Goal: Information Seeking & Learning: Learn about a topic

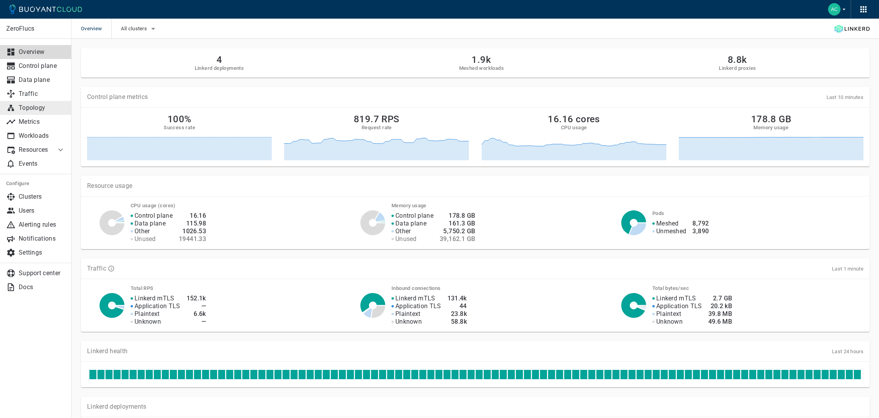
click at [31, 110] on p "Topology" at bounding box center [42, 108] width 47 height 8
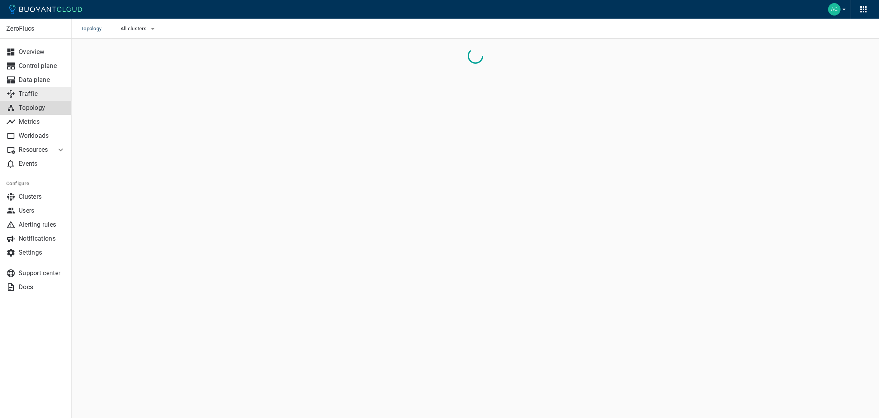
click at [42, 95] on p "Traffic" at bounding box center [42, 94] width 47 height 8
click at [36, 109] on p "Topology" at bounding box center [42, 108] width 47 height 8
click at [295, 65] on div "-port:linkerd-admin" at bounding box center [376, 59] width 584 height 16
type input "hub"
checkbox input "false"
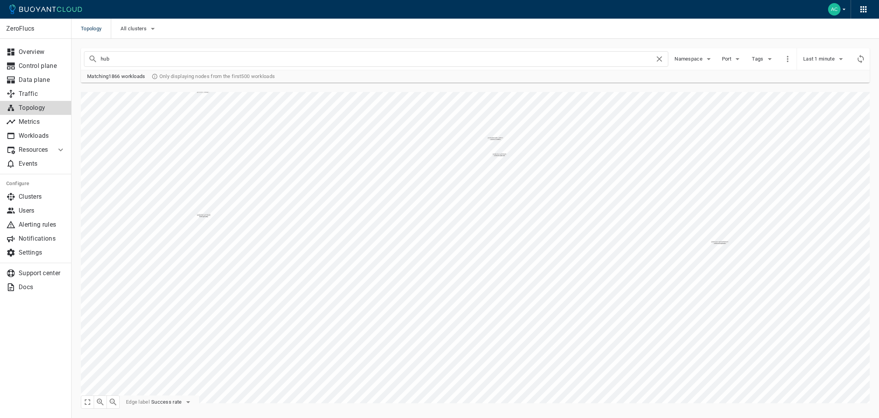
type input "hub"
click at [704, 58] on icon "button" at bounding box center [708, 58] width 9 height 9
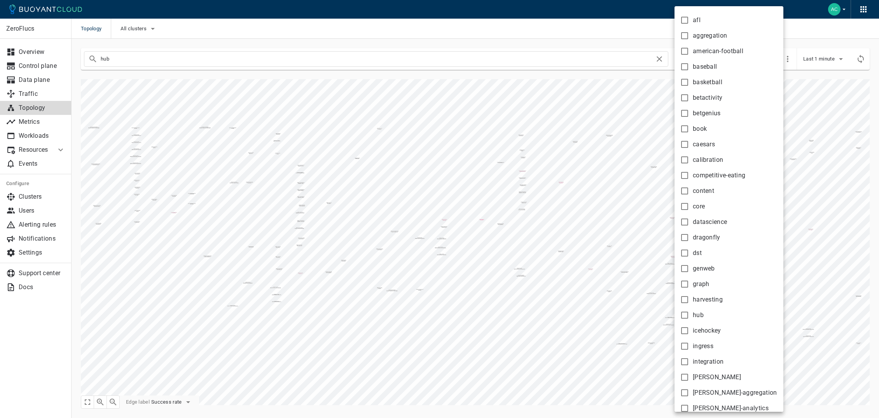
scroll to position [0, 0]
click at [774, 103] on div at bounding box center [439, 209] width 879 height 418
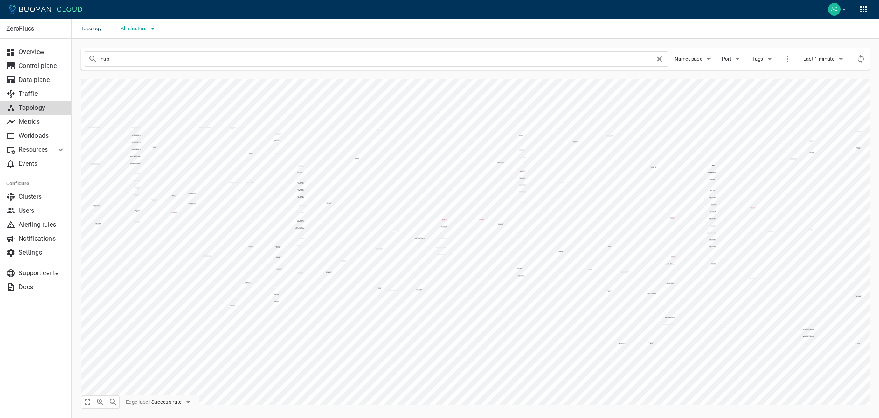
click at [148, 30] on span "All clusters" at bounding box center [134, 29] width 28 height 6
click at [164, 54] on span "caesars-usp1" at bounding box center [159, 53] width 38 height 8
click at [136, 54] on input "caesars-usp1" at bounding box center [131, 52] width 9 height 9
checkbox input "true"
click at [539, 203] on div at bounding box center [439, 209] width 879 height 418
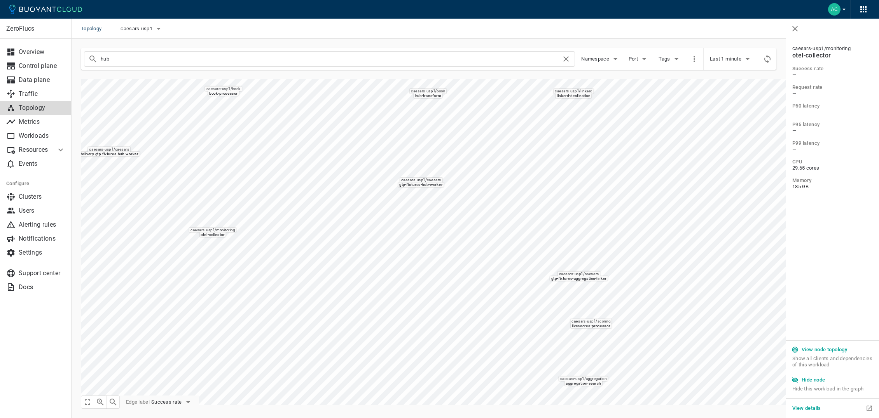
click at [807, 378] on h5 "Hide node" at bounding box center [813, 380] width 24 height 6
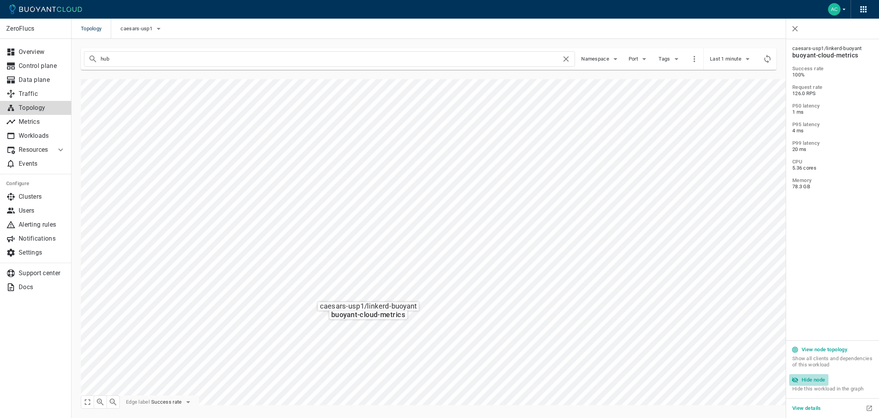
click at [823, 385] on button "Hide node" at bounding box center [808, 381] width 39 height 12
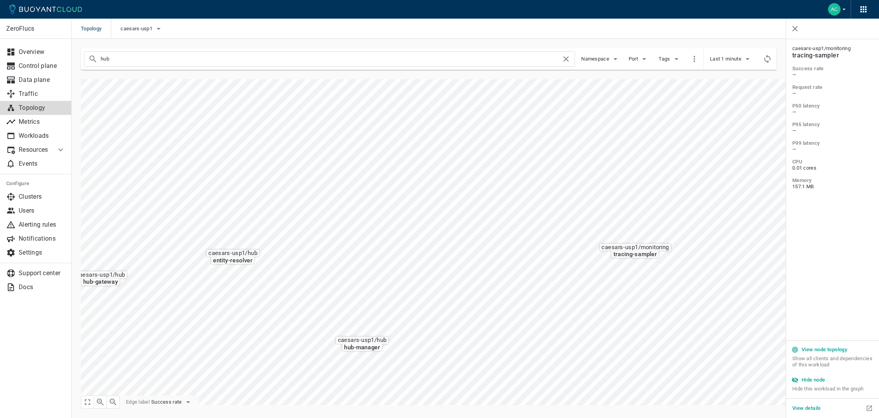
click at [821, 386] on button "Hide node" at bounding box center [808, 381] width 39 height 12
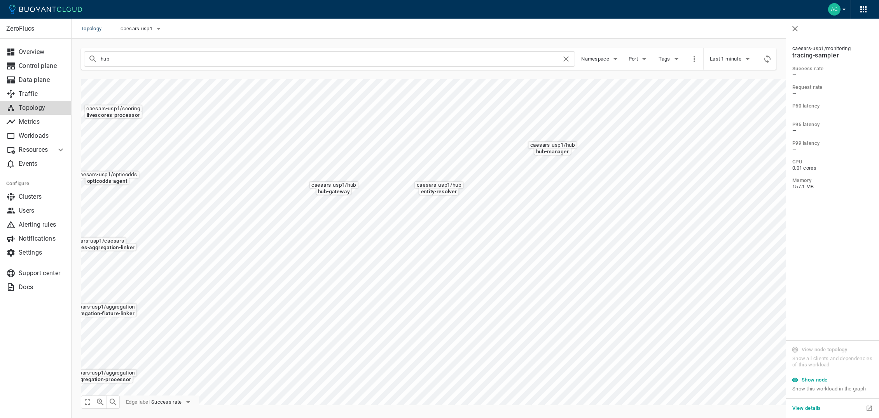
click at [778, 418] on html "Topology caesars-usp1 ZeroFlucs Overview Control plane Data plane Traffic Topol…" at bounding box center [439, 209] width 879 height 418
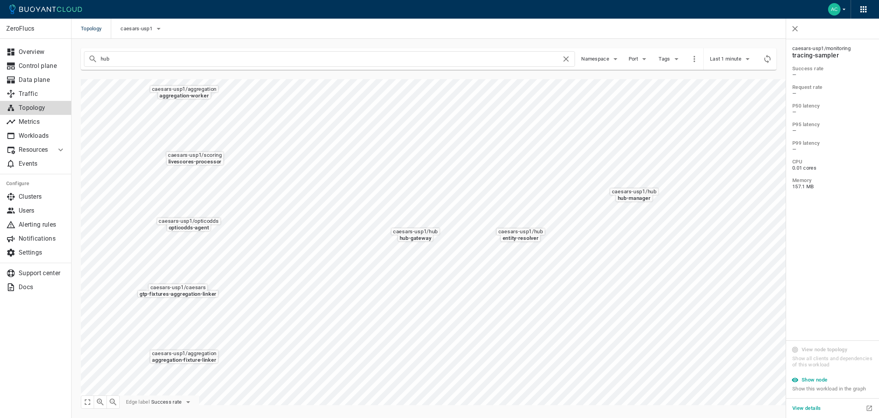
click at [180, 397] on button "Success rate" at bounding box center [172, 403] width 42 height 12
click at [183, 384] on li "Request rate" at bounding box center [183, 388] width 62 height 14
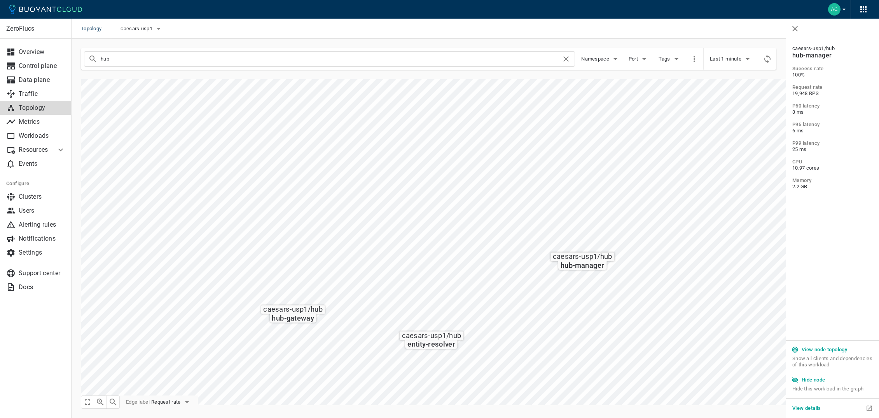
click at [816, 410] on h5 "View details" at bounding box center [806, 409] width 29 height 6
drag, startPoint x: 215, startPoint y: 57, endPoint x: 207, endPoint y: 61, distance: 9.2
click at [215, 58] on input "hub" at bounding box center [331, 59] width 460 height 11
type input "aggregation"
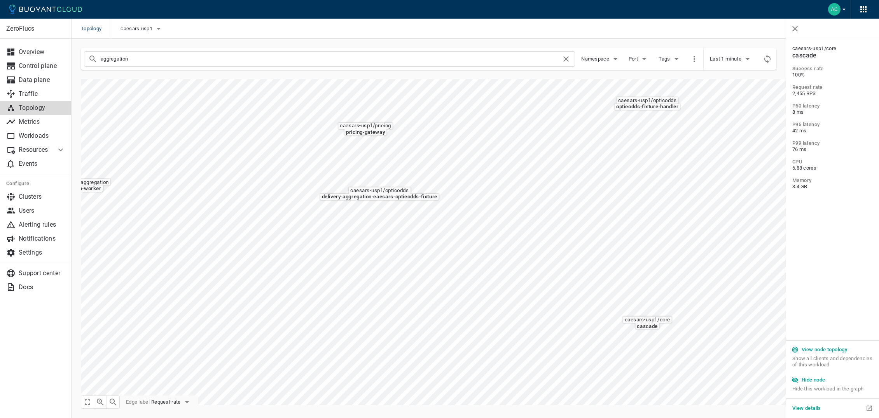
click at [809, 381] on h5 "Hide node" at bounding box center [813, 380] width 24 height 6
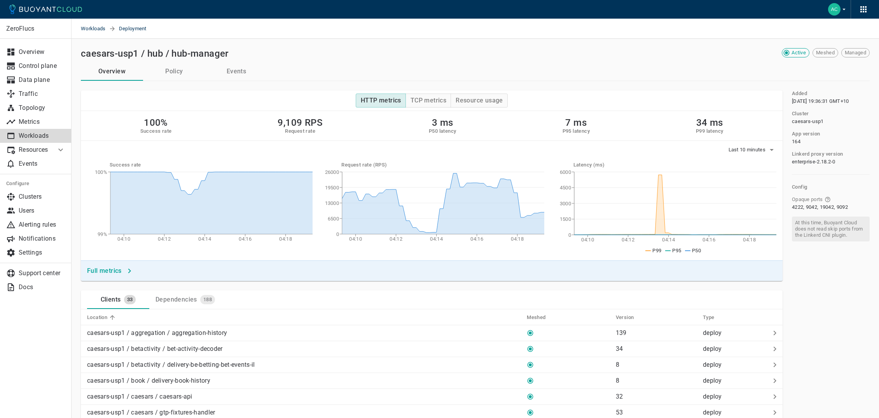
click at [125, 28] on span "Deployment" at bounding box center [137, 29] width 37 height 20
drag, startPoint x: 125, startPoint y: 72, endPoint x: 76, endPoint y: 66, distance: 49.0
click at [124, 72] on button "Overview" at bounding box center [112, 71] width 62 height 19
click at [43, 138] on p "Workloads" at bounding box center [42, 136] width 47 height 8
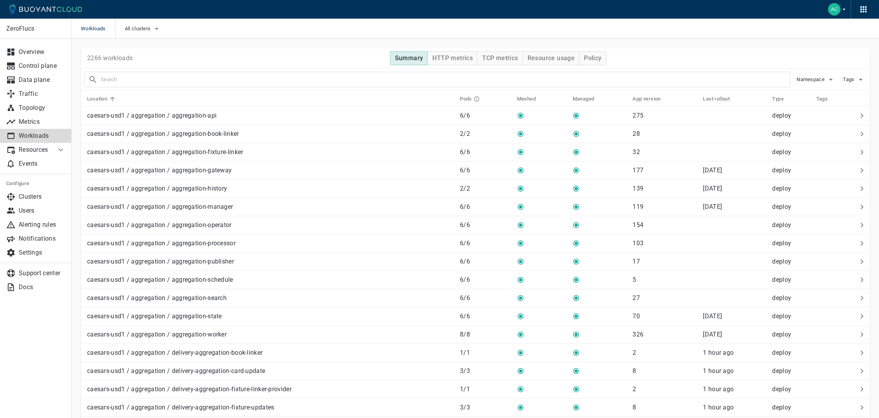
click at [233, 82] on input "text" at bounding box center [445, 79] width 689 height 11
type input "aggregation-processor"
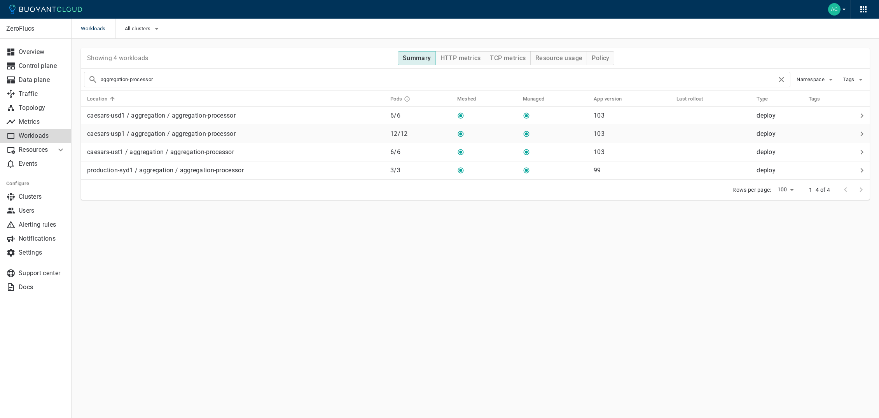
click at [260, 134] on div "caesars-usp1 / aggregation / aggregation-processor" at bounding box center [234, 132] width 300 height 11
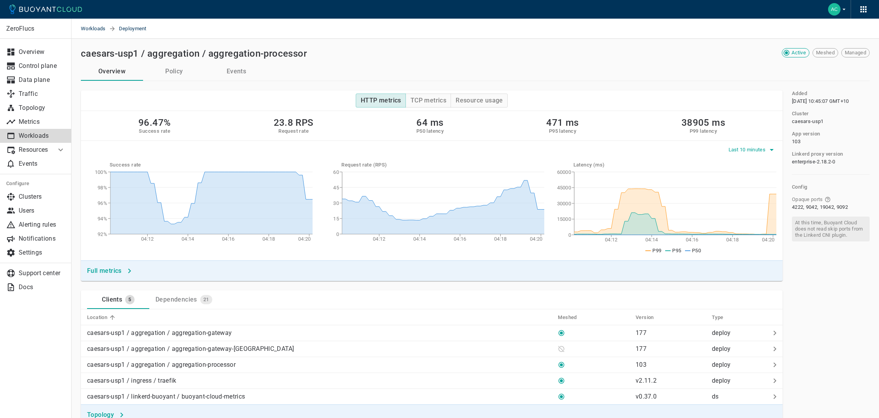
click at [753, 149] on span "Last 10 minutes" at bounding box center [747, 150] width 39 height 6
click at [755, 194] on li "Last 6 hours" at bounding box center [756, 194] width 59 height 14
